Goal: Information Seeking & Learning: Learn about a topic

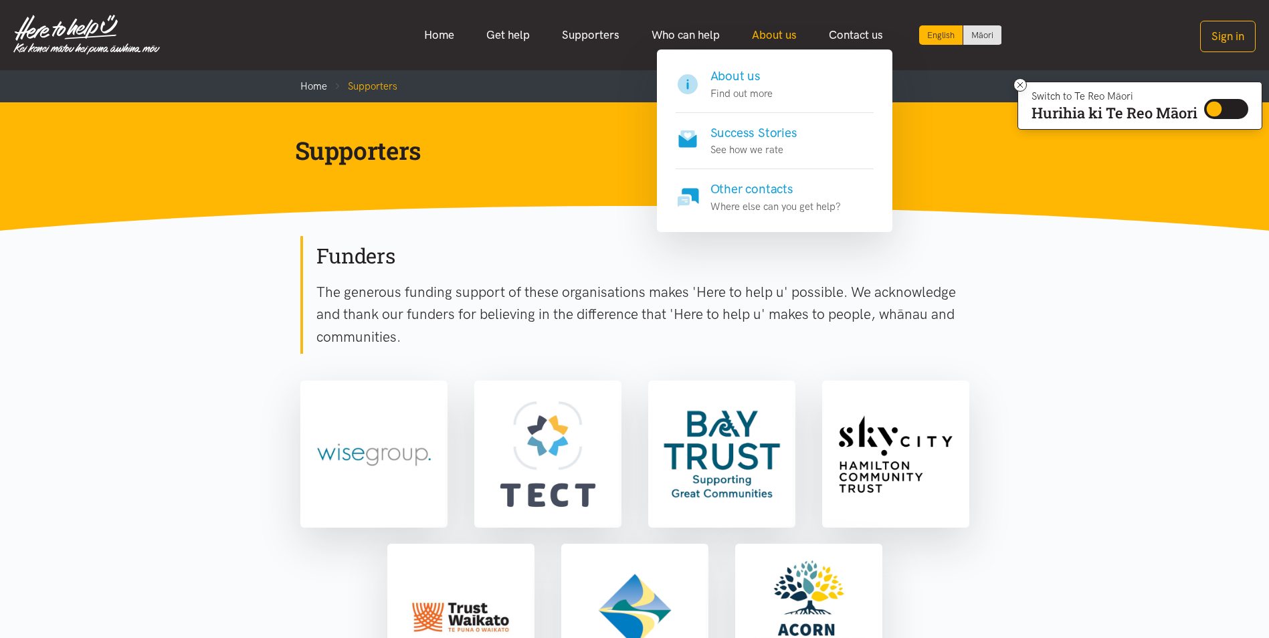
click at [771, 32] on link "About us" at bounding box center [774, 35] width 77 height 29
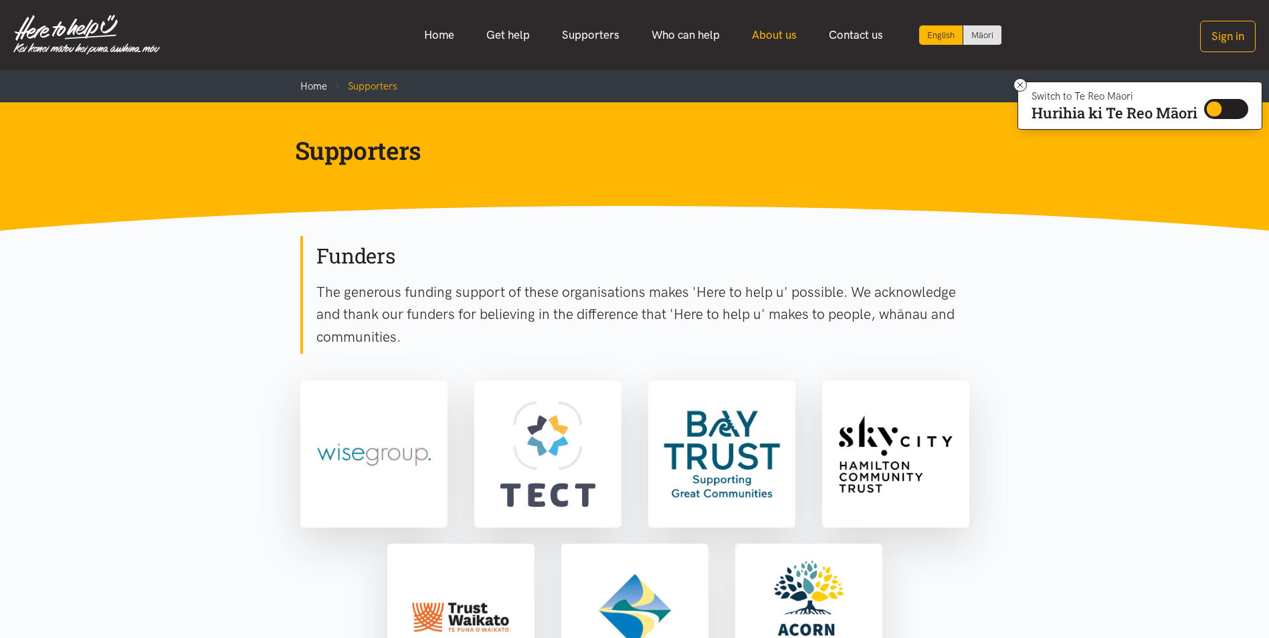
click at [778, 36] on link "About us" at bounding box center [774, 35] width 77 height 29
click at [778, 35] on link "About us" at bounding box center [774, 35] width 77 height 29
click at [765, 31] on link "About us" at bounding box center [774, 35] width 77 height 29
click at [694, 36] on link "Who can help" at bounding box center [685, 35] width 100 height 29
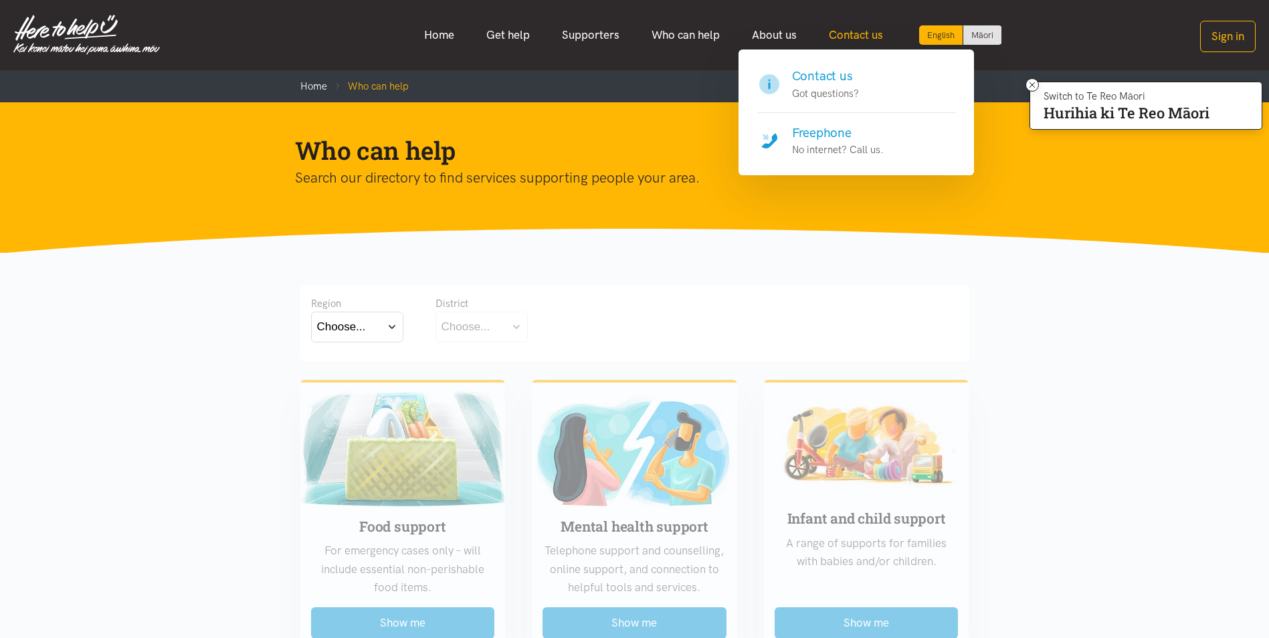
click at [847, 39] on link "Contact us" at bounding box center [856, 35] width 86 height 29
click at [853, 99] on p "Got questions?" at bounding box center [825, 94] width 67 height 16
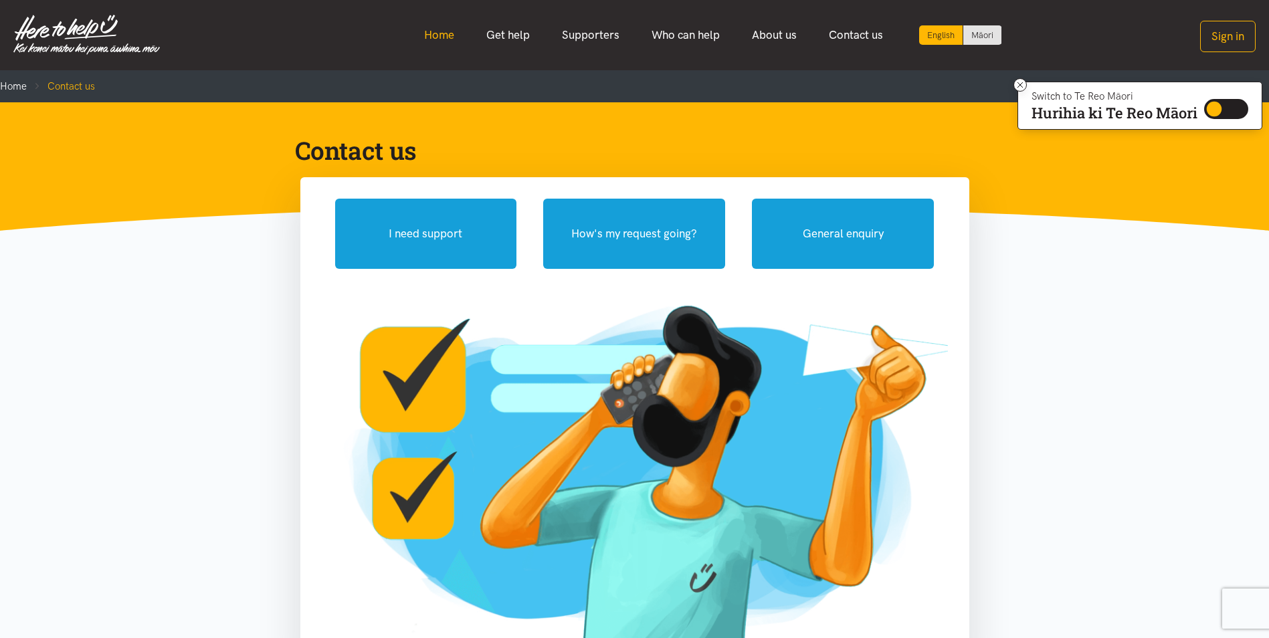
click at [435, 36] on link "Home" at bounding box center [439, 35] width 62 height 29
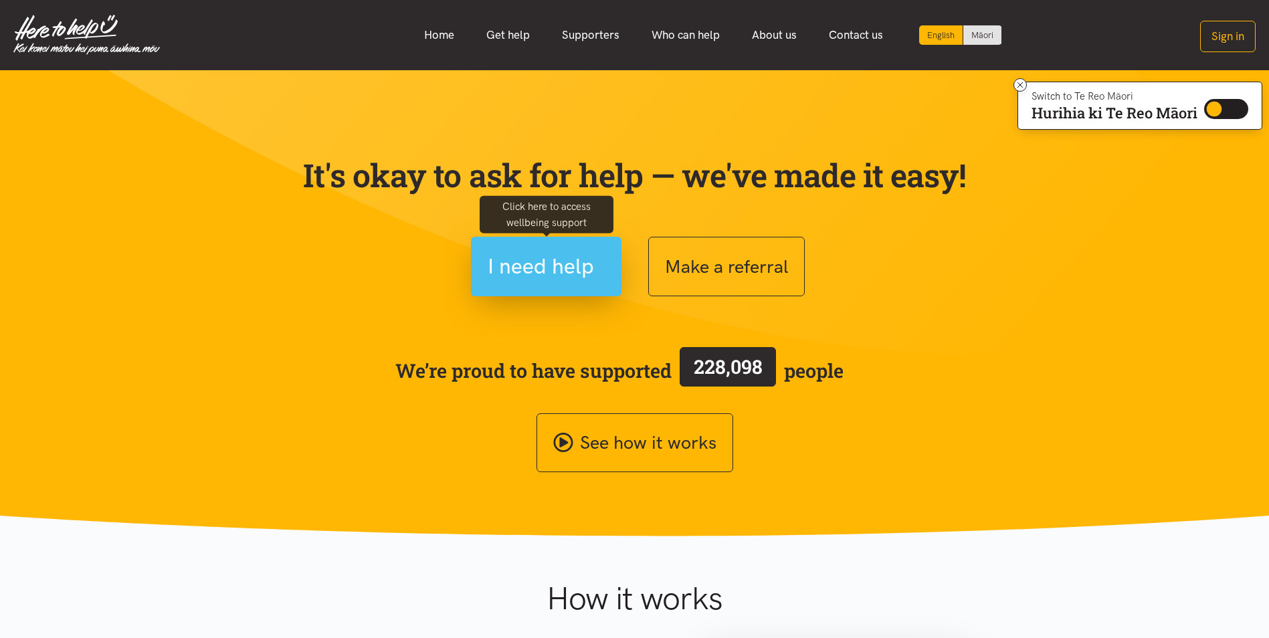
click at [578, 270] on span "I need help" at bounding box center [541, 266] width 106 height 34
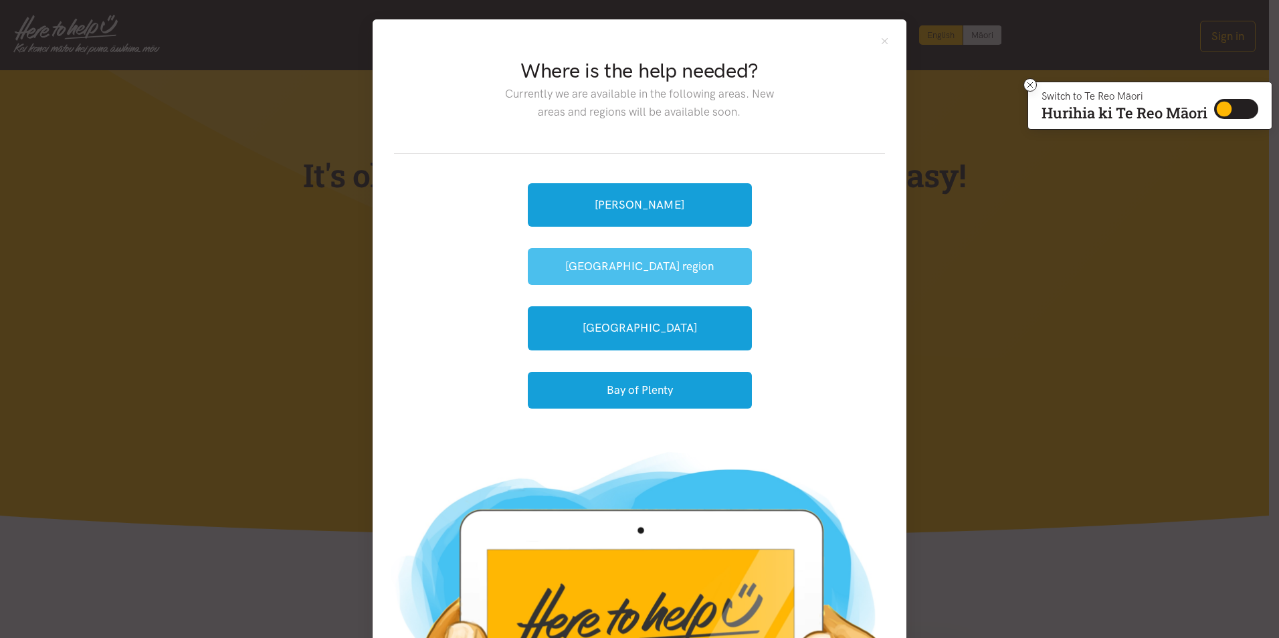
click at [660, 270] on button "[GEOGRAPHIC_DATA] region" at bounding box center [640, 266] width 224 height 37
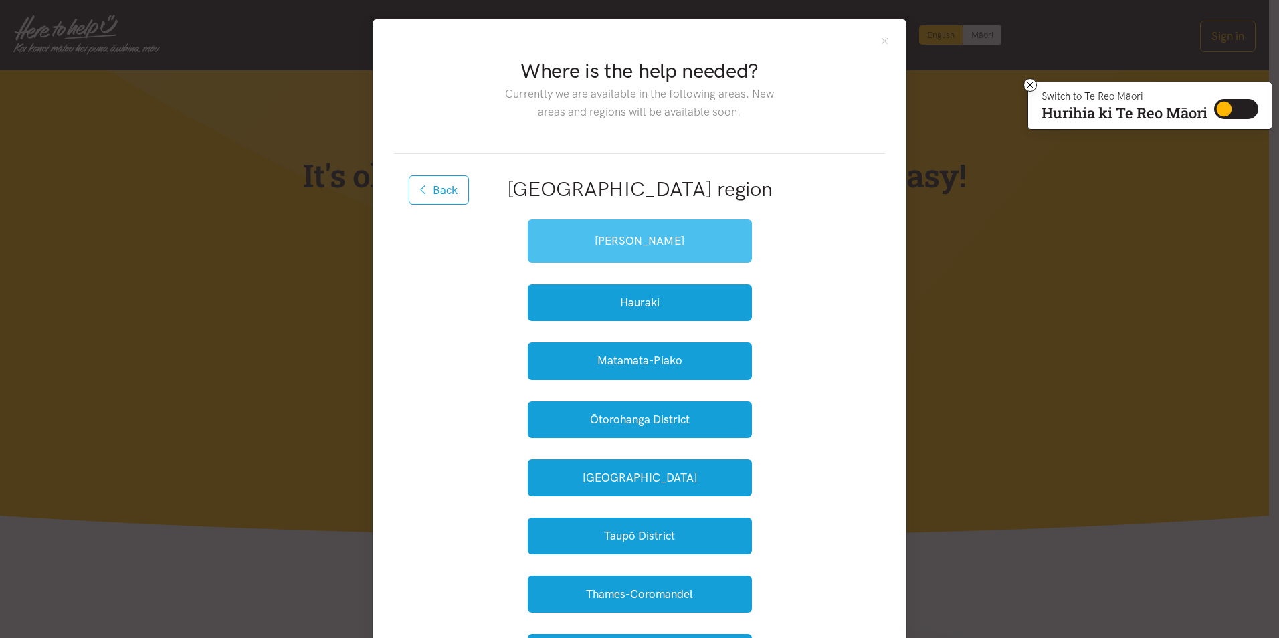
click at [660, 236] on link "[PERSON_NAME]" at bounding box center [640, 240] width 224 height 43
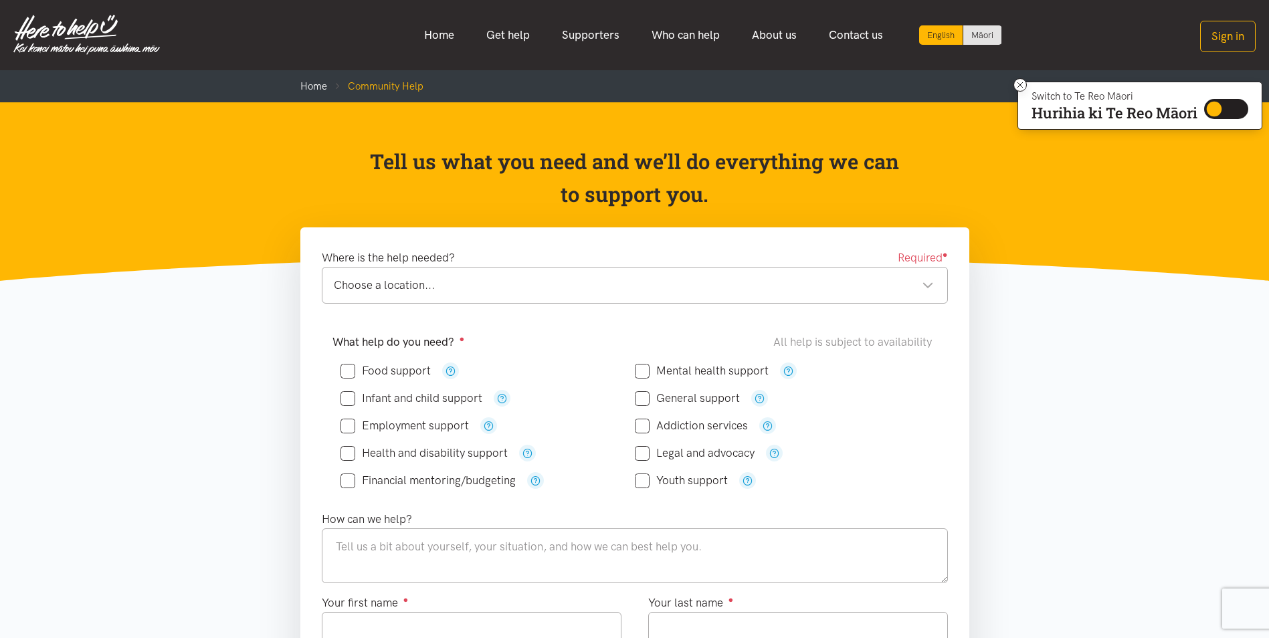
click at [439, 35] on link "Home" at bounding box center [439, 35] width 62 height 29
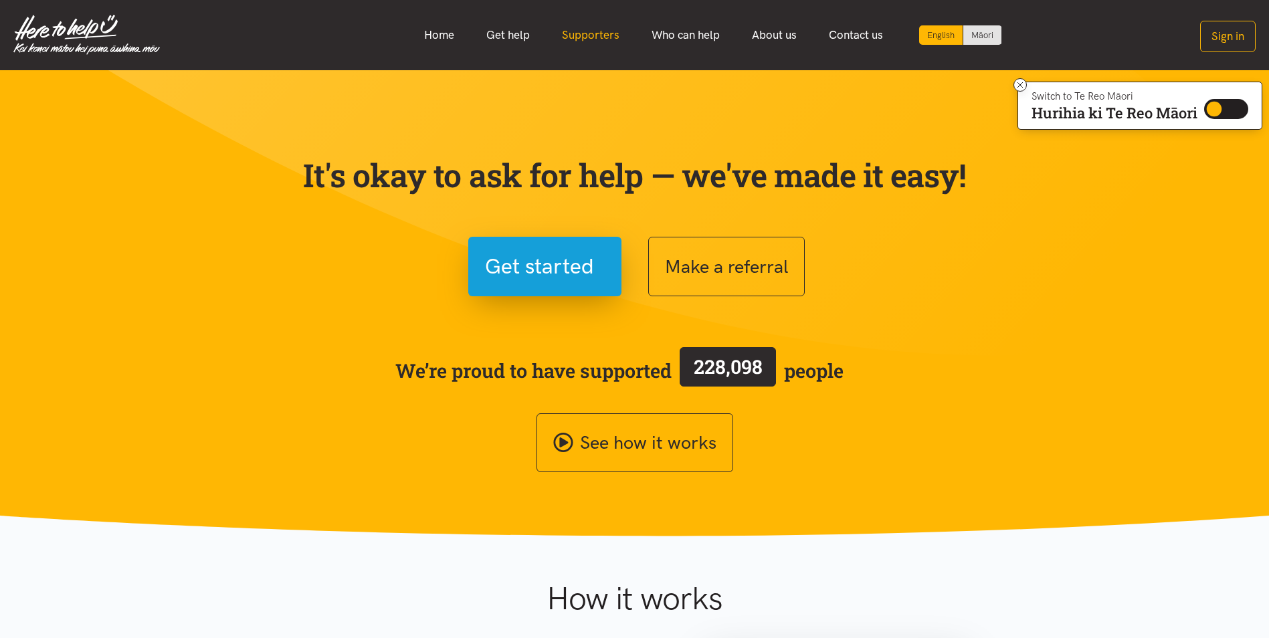
click at [582, 33] on link "Supporters" at bounding box center [591, 35] width 90 height 29
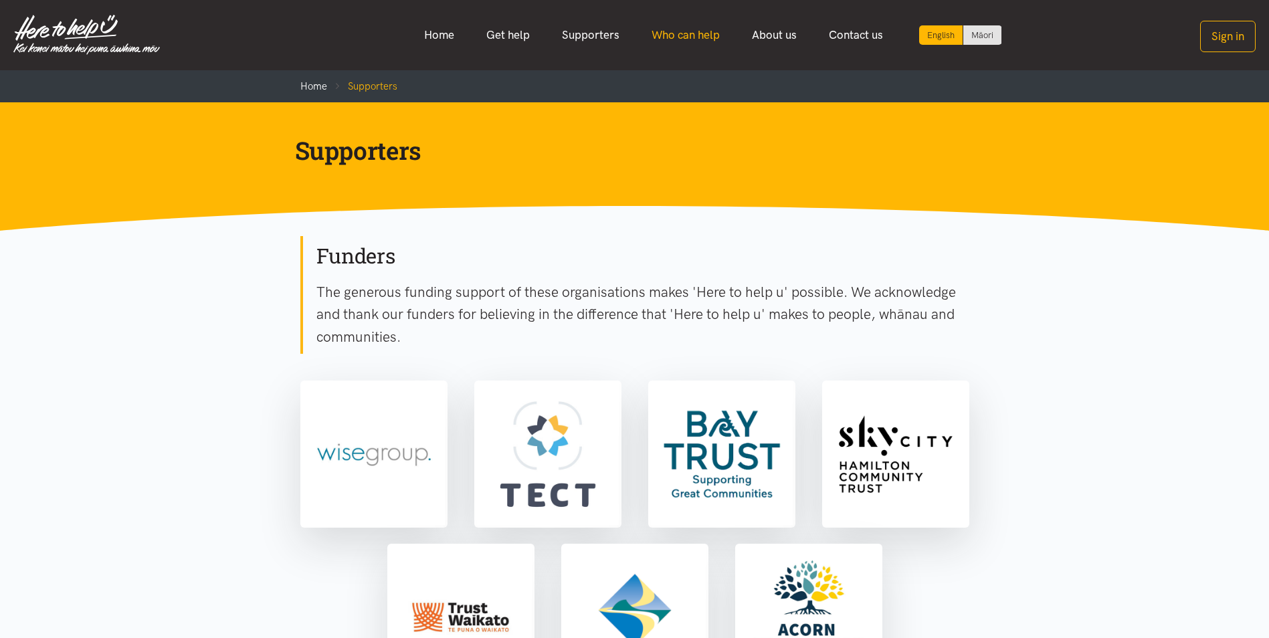
click at [726, 27] on link "Who can help" at bounding box center [685, 35] width 100 height 29
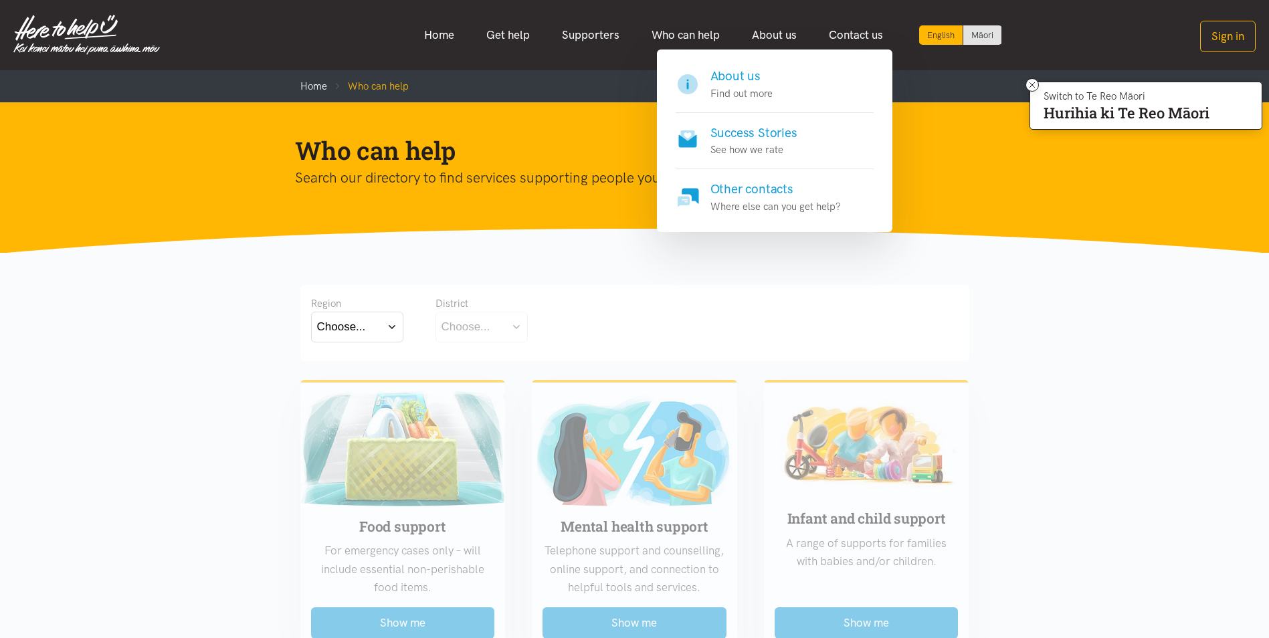
click at [738, 78] on h4 "About us" at bounding box center [741, 76] width 62 height 19
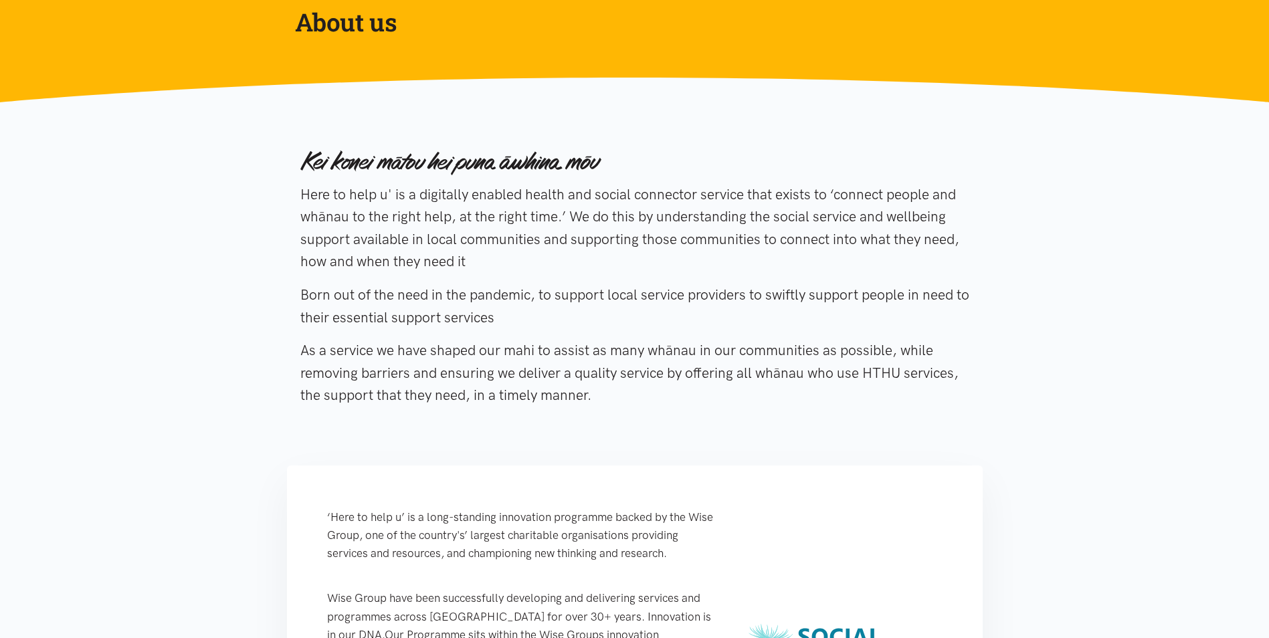
scroll to position [134, 0]
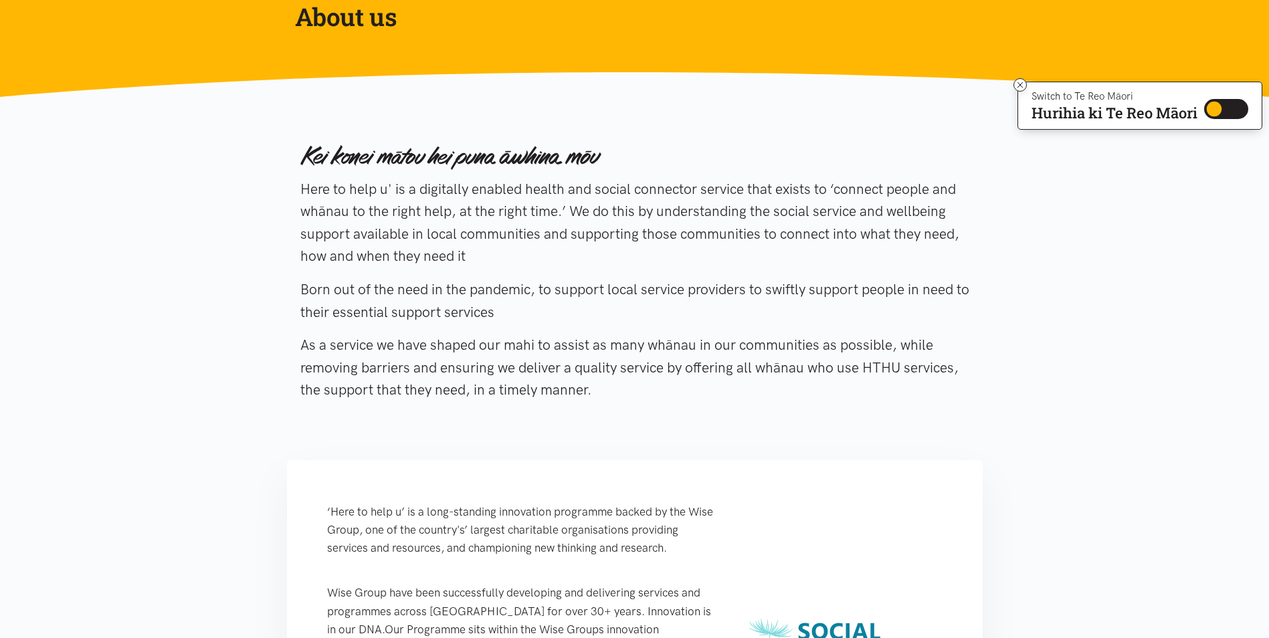
drag, startPoint x: 609, startPoint y: 390, endPoint x: 266, endPoint y: 187, distance: 398.5
click at [266, 187] on section "Here to help u' is a digitally enabled health and social connector service that…" at bounding box center [634, 274] width 1269 height 355
copy div "Here to help u' is a digitally enabled health and social connector service that…"
